Goal: Information Seeking & Learning: Learn about a topic

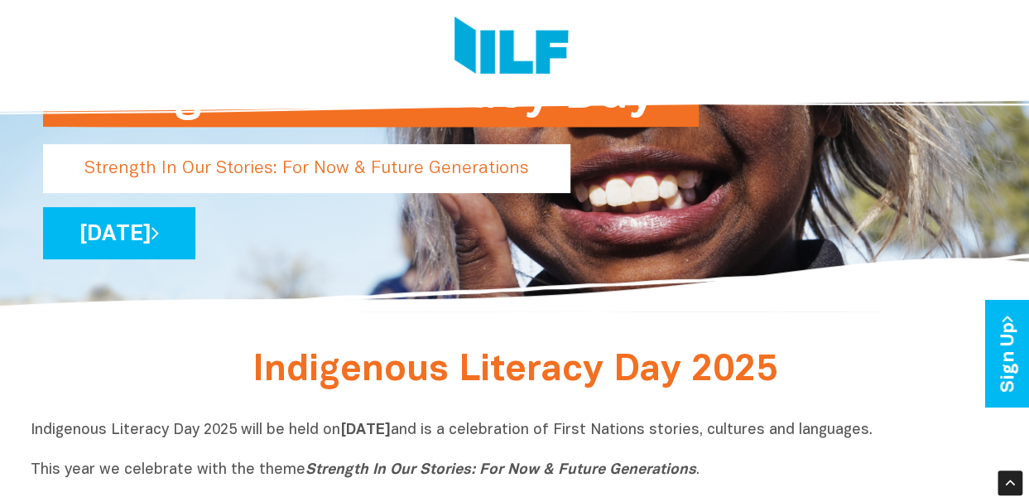
scroll to position [83, 0]
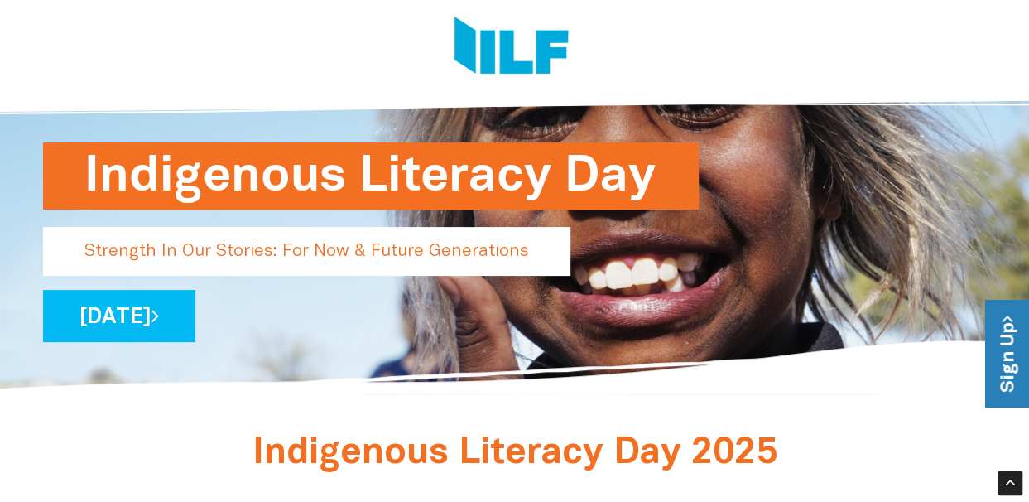
click at [1005, 363] on link "Sign Up" at bounding box center [1008, 354] width 47 height 107
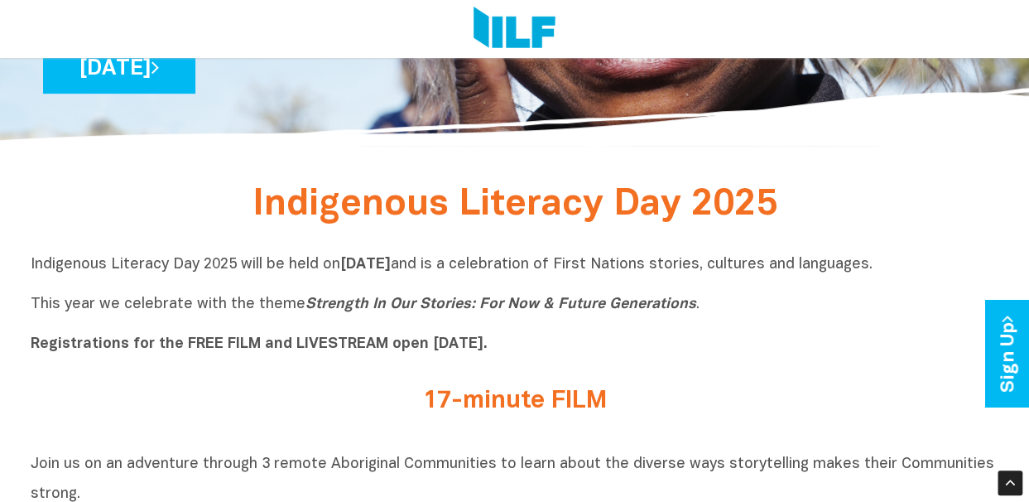
drag, startPoint x: 995, startPoint y: 267, endPoint x: 70, endPoint y: 240, distance: 925.4
click at [475, 320] on p "Indigenous Literacy Day 2025 will be held [DATE][DATE] and is a celebration of …" at bounding box center [515, 304] width 969 height 99
click at [698, 312] on p "Indigenous Literacy Day 2025 will be held [DATE][DATE] and is a celebration of …" at bounding box center [515, 304] width 969 height 99
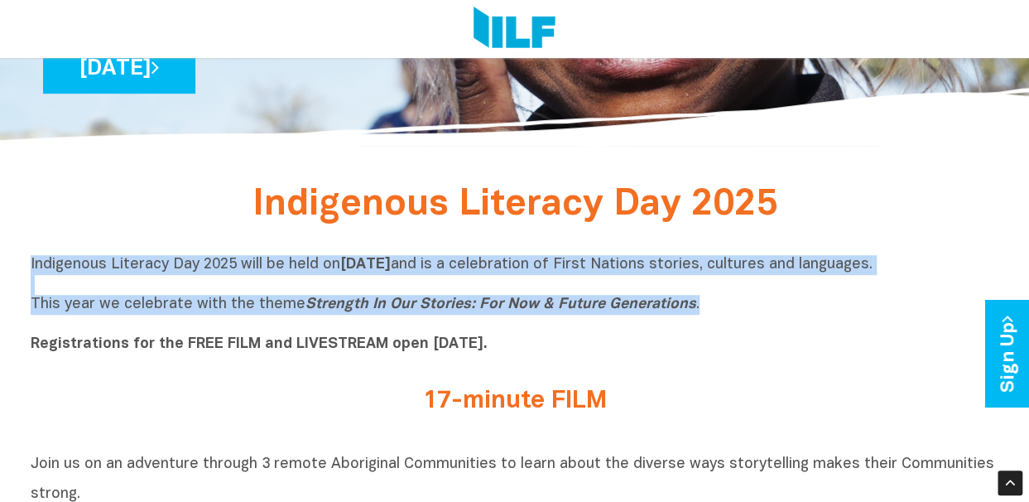
drag, startPoint x: 693, startPoint y: 311, endPoint x: 22, endPoint y: 256, distance: 673.8
drag, startPoint x: 22, startPoint y: 256, endPoint x: 81, endPoint y: 260, distance: 59.8
copy p "Indigenous Literacy Day 2025 will be held [DATE][DATE] and is a celebration of …"
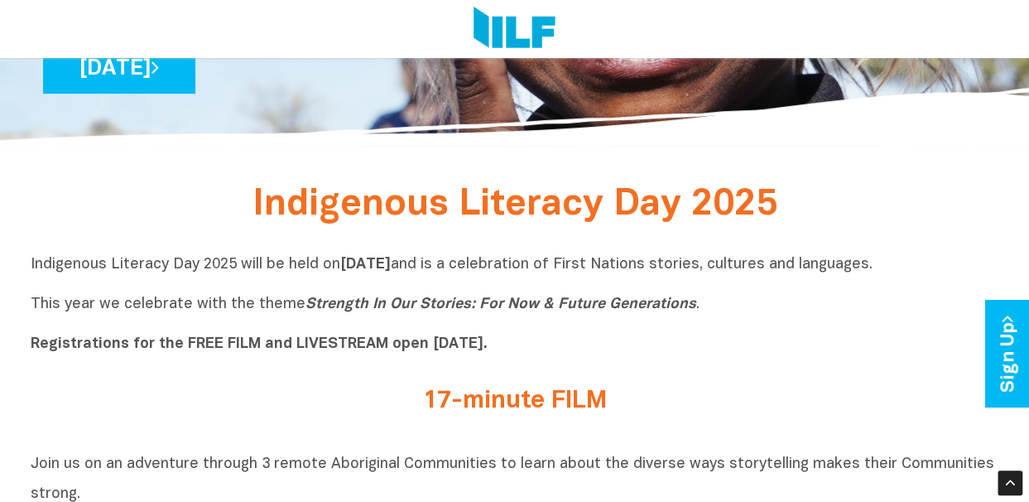
click at [582, 373] on div "Indigenous Literacy Day 2025 will be held [DATE][DATE] and is a celebration of …" at bounding box center [515, 309] width 969 height 132
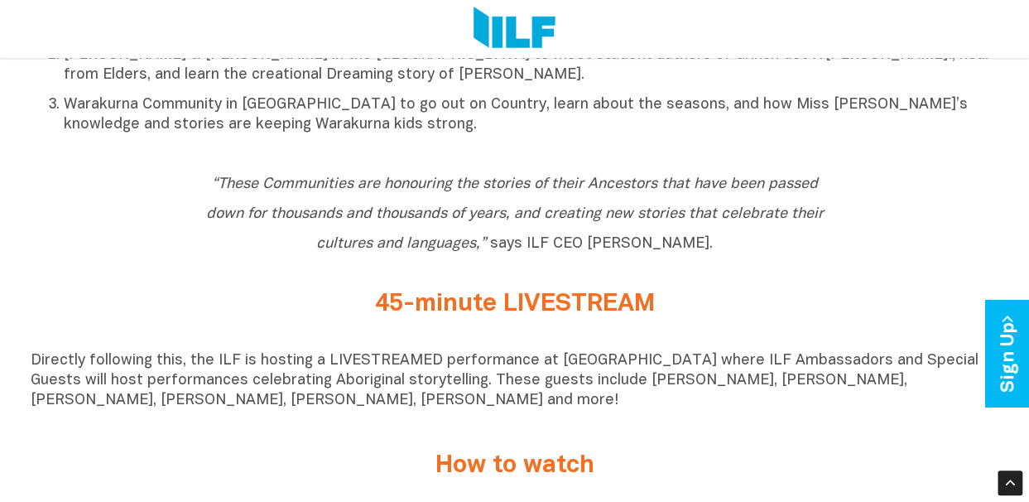
scroll to position [828, 0]
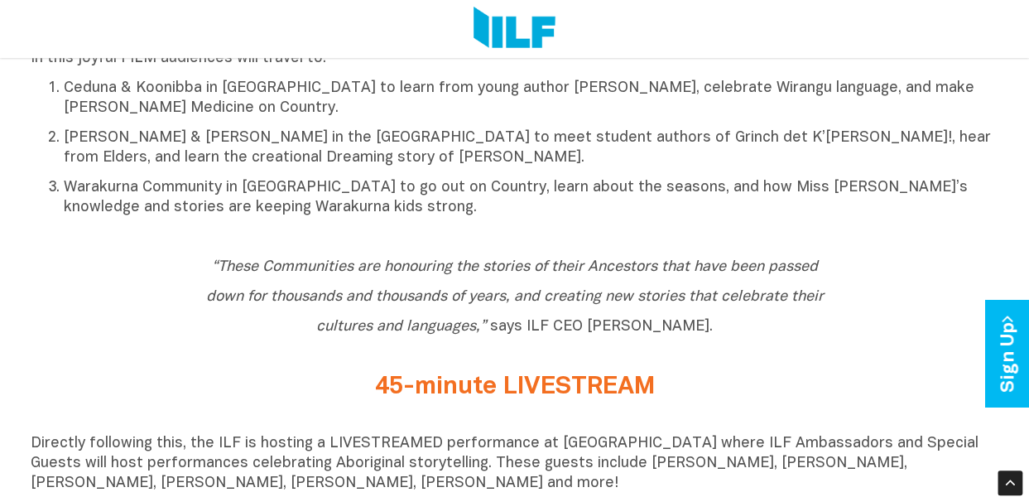
click at [385, 167] on p "[PERSON_NAME] & [PERSON_NAME] in the [GEOGRAPHIC_DATA] to meet student authors …" at bounding box center [532, 148] width 936 height 40
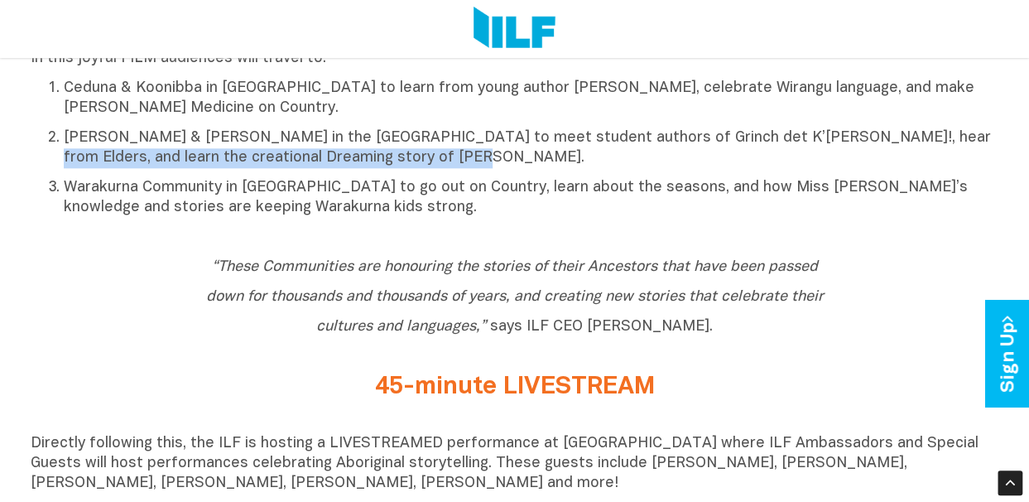
drag, startPoint x: 383, startPoint y: 167, endPoint x: 851, endPoint y: 143, distance: 469.3
click at [851, 143] on p "[PERSON_NAME] & [PERSON_NAME] in the [GEOGRAPHIC_DATA] to meet student authors …" at bounding box center [532, 148] width 936 height 40
drag, startPoint x: 851, startPoint y: 143, endPoint x: 878, endPoint y: 147, distance: 26.7
copy p "and learn the creational Dreaming story of [PERSON_NAME]."
